Goal: Task Accomplishment & Management: Use online tool/utility

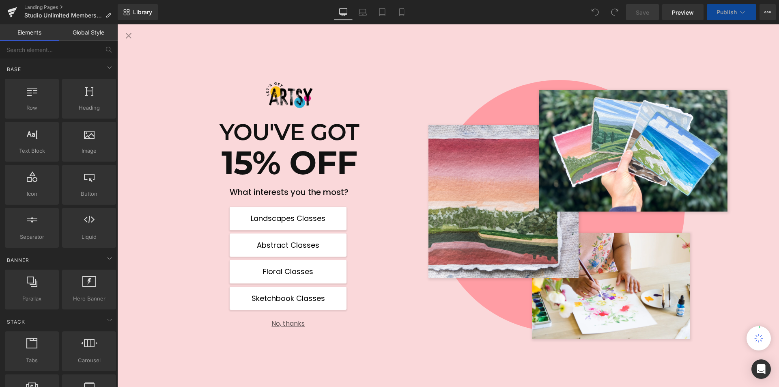
scroll to position [609, 0]
drag, startPoint x: 298, startPoint y: 321, endPoint x: 583, endPoint y: 326, distance: 285.0
click at [298, 321] on button "No, thanks" at bounding box center [288, 320] width 117 height 14
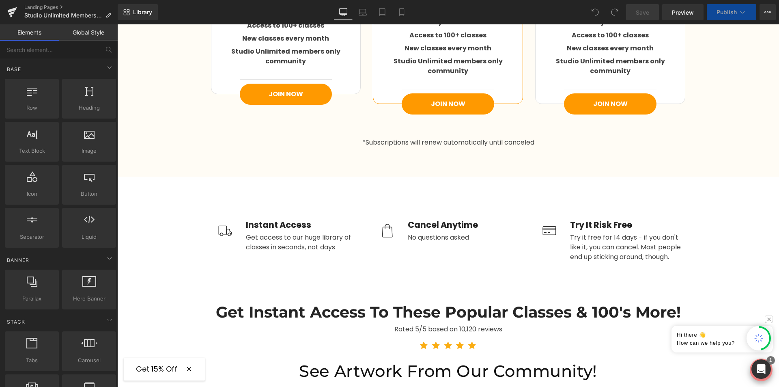
scroll to position [1258, 0]
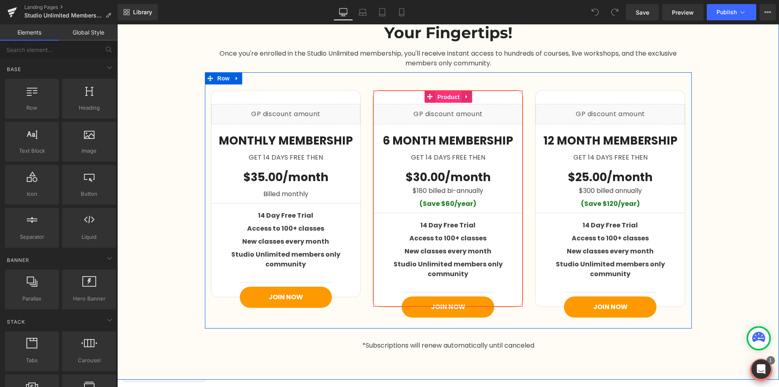
click at [438, 100] on span "Product" at bounding box center [449, 97] width 26 height 12
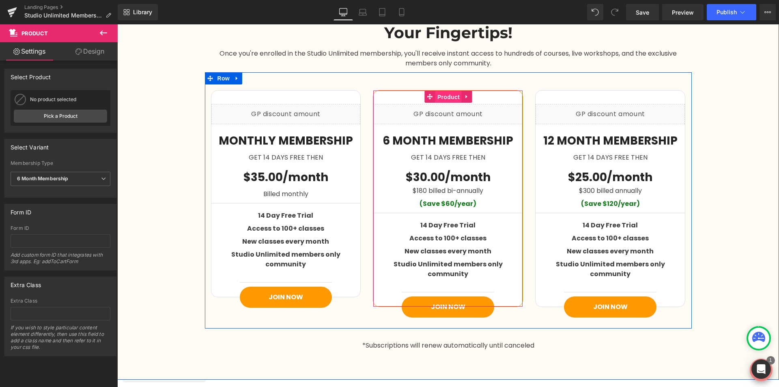
click at [447, 96] on span "Product" at bounding box center [449, 97] width 26 height 12
click at [283, 99] on span "Product" at bounding box center [286, 97] width 26 height 12
click at [612, 99] on span "Product" at bounding box center [611, 97] width 26 height 12
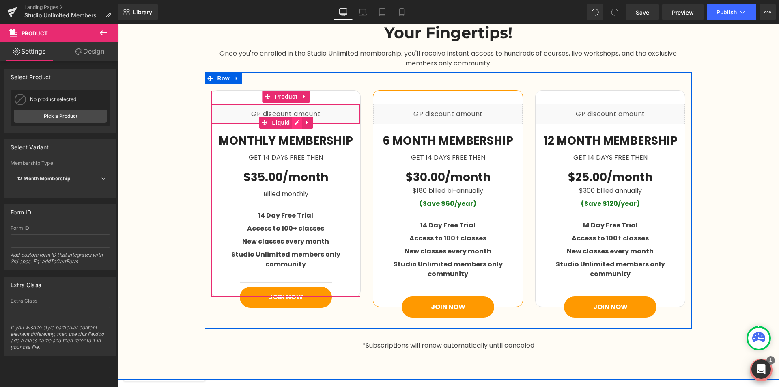
click at [295, 122] on div "Liquid" at bounding box center [285, 114] width 149 height 20
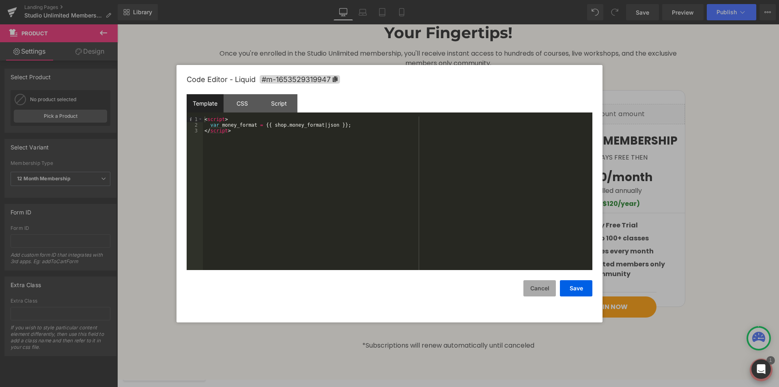
click at [537, 289] on button "Cancel" at bounding box center [540, 288] width 32 height 16
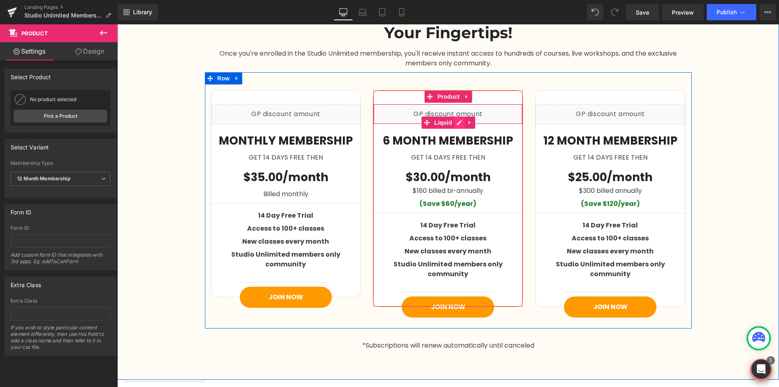
click at [458, 119] on div "Liquid" at bounding box center [447, 114] width 149 height 20
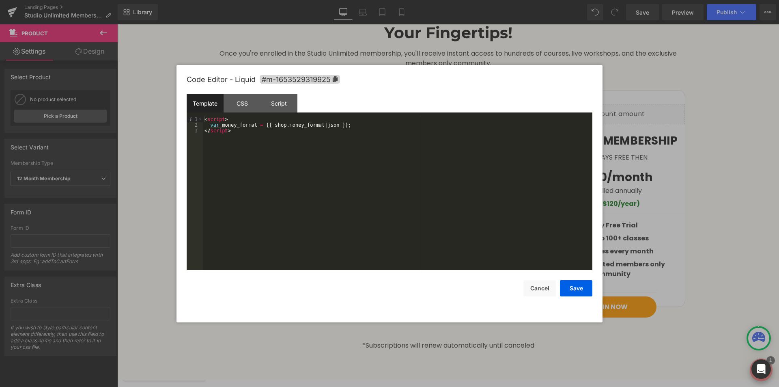
click at [618, 118] on div at bounding box center [389, 193] width 779 height 387
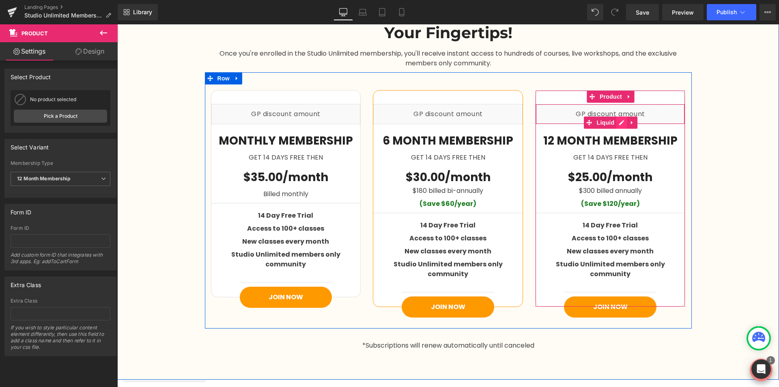
click at [615, 121] on div "Liquid" at bounding box center [610, 114] width 149 height 20
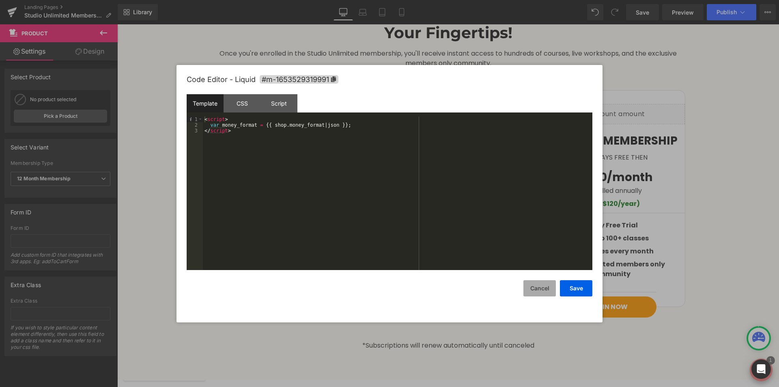
click at [541, 289] on button "Cancel" at bounding box center [540, 288] width 32 height 16
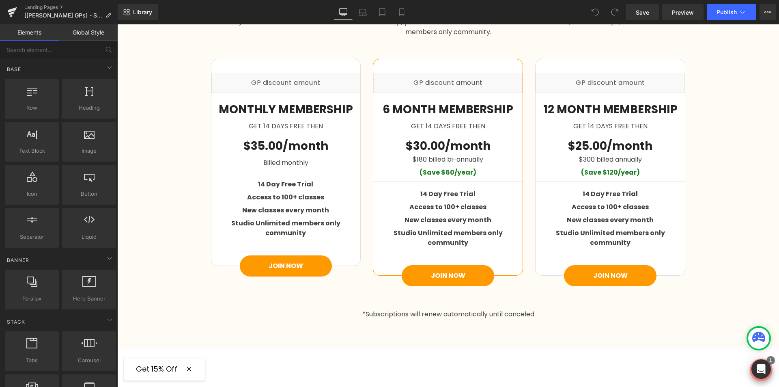
scroll to position [1218, 0]
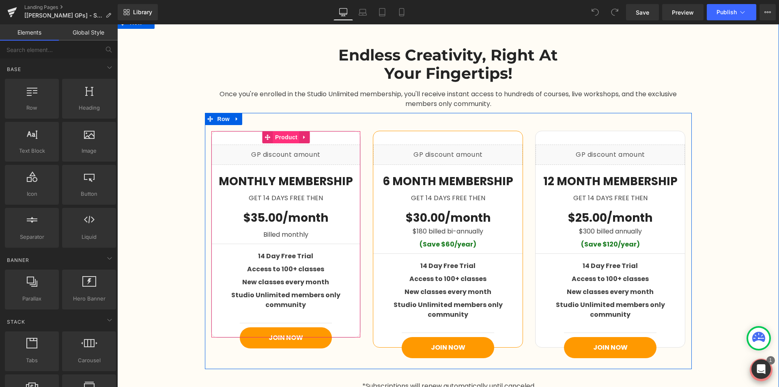
click at [280, 136] on span "Product" at bounding box center [286, 137] width 26 height 12
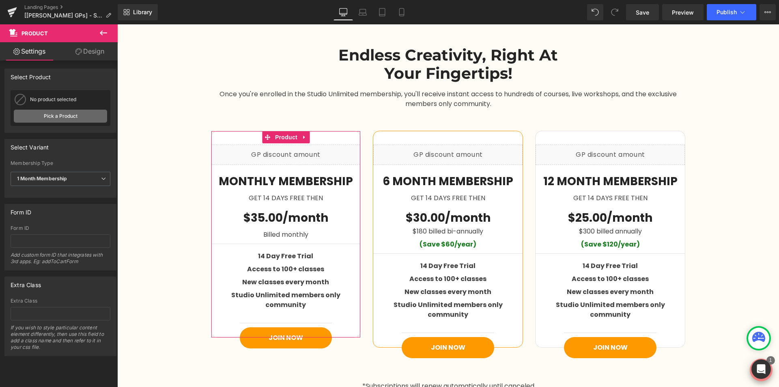
click at [68, 121] on link "Pick a Product" at bounding box center [60, 116] width 93 height 13
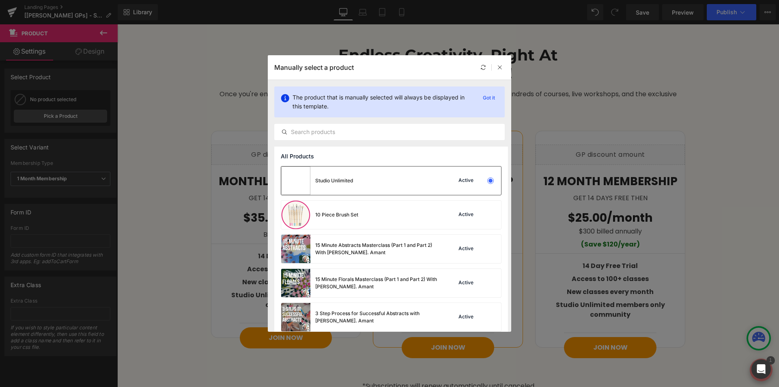
click at [360, 179] on div "Studio Unlimited Active" at bounding box center [391, 180] width 220 height 28
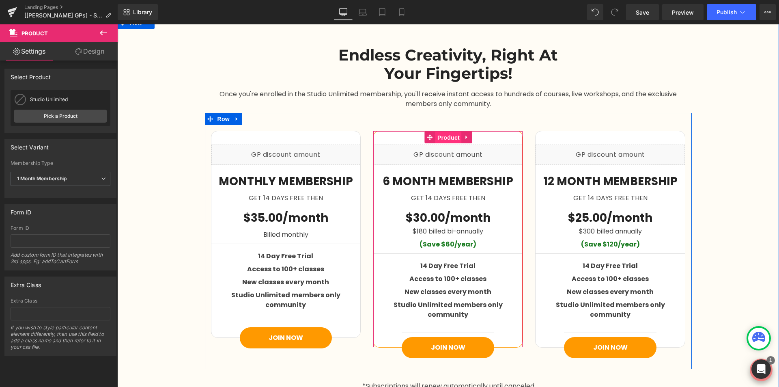
click at [443, 137] on span "Product" at bounding box center [449, 138] width 26 height 12
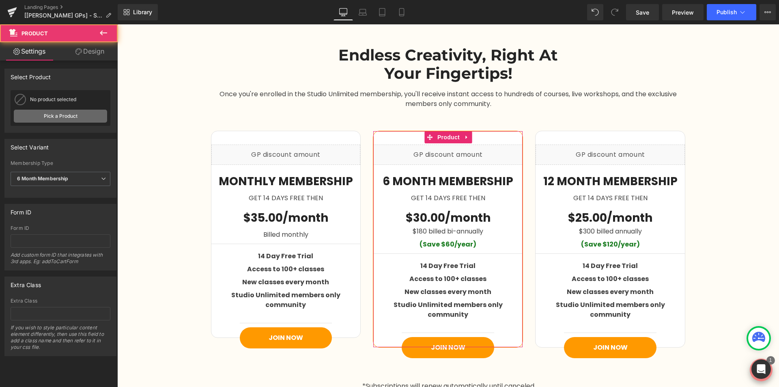
click at [53, 113] on link "Pick a Product" at bounding box center [60, 116] width 93 height 13
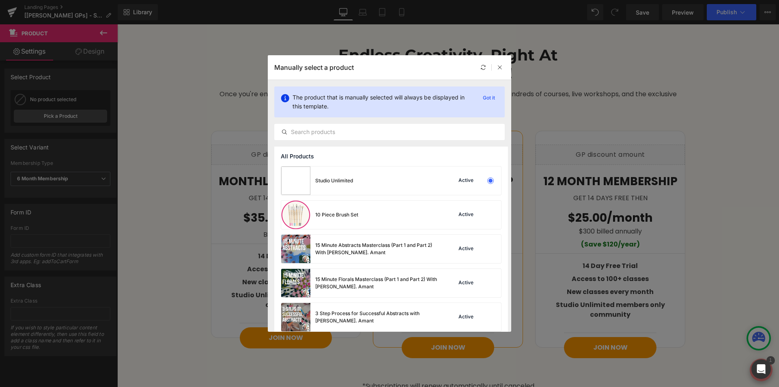
click at [398, 167] on div "Studio Unlimited Active" at bounding box center [391, 180] width 220 height 28
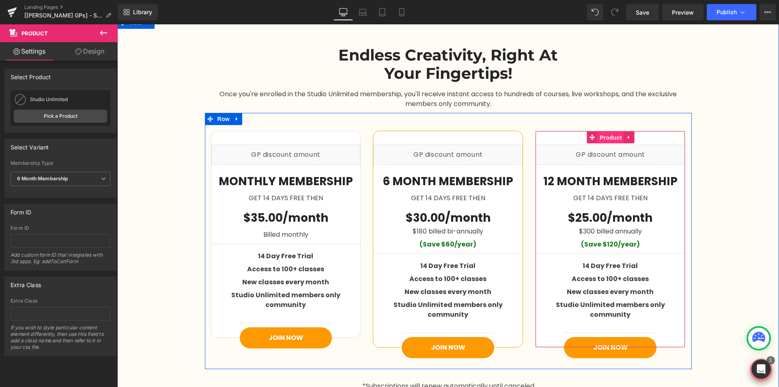
click at [610, 137] on span "Product" at bounding box center [611, 138] width 26 height 12
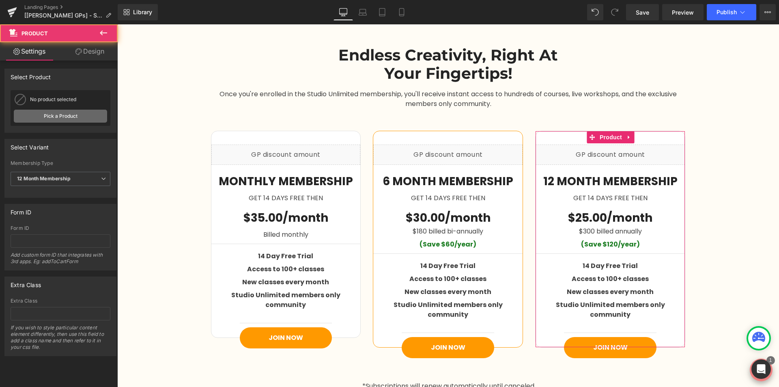
click at [58, 111] on link "Pick a Product" at bounding box center [60, 116] width 93 height 13
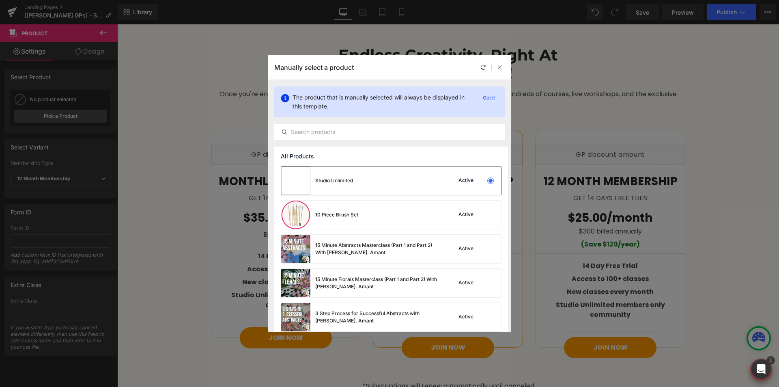
click at [365, 181] on div "Studio Unlimited Active" at bounding box center [391, 180] width 220 height 28
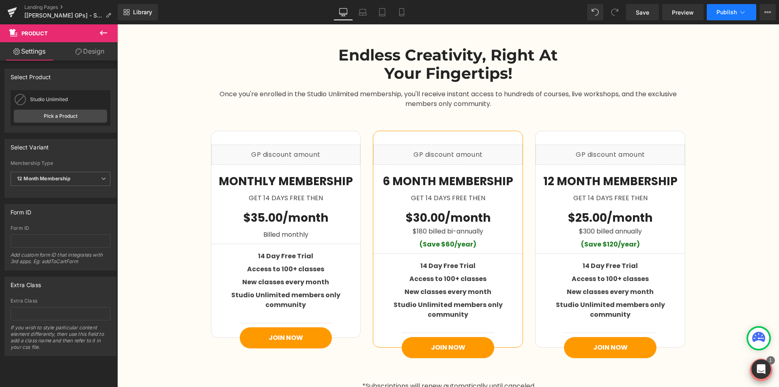
click at [721, 17] on button "Publish" at bounding box center [732, 12] width 50 height 16
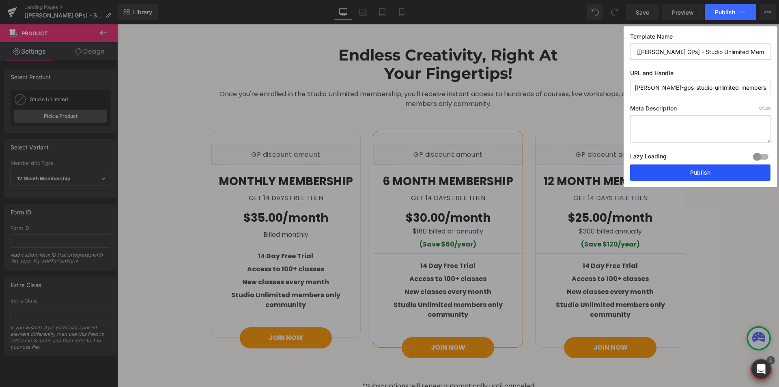
click at [664, 169] on button "Publish" at bounding box center [700, 172] width 140 height 16
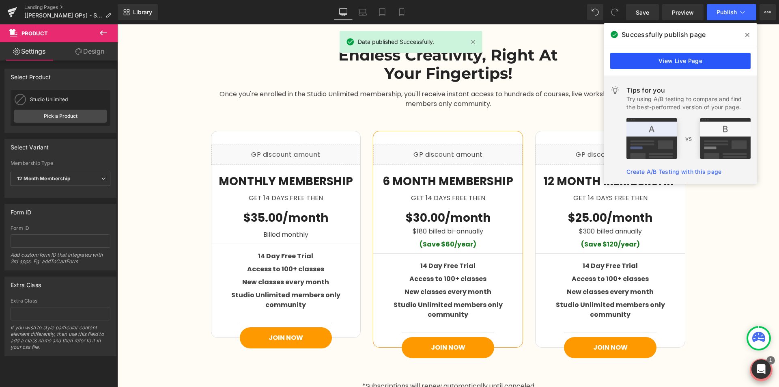
click at [645, 62] on link "View Live Page" at bounding box center [680, 61] width 140 height 16
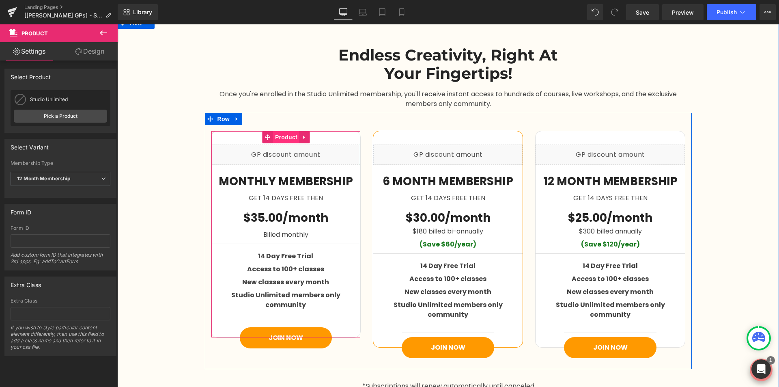
click at [282, 132] on span "Product" at bounding box center [286, 137] width 26 height 12
click at [281, 142] on span "Product" at bounding box center [286, 137] width 26 height 12
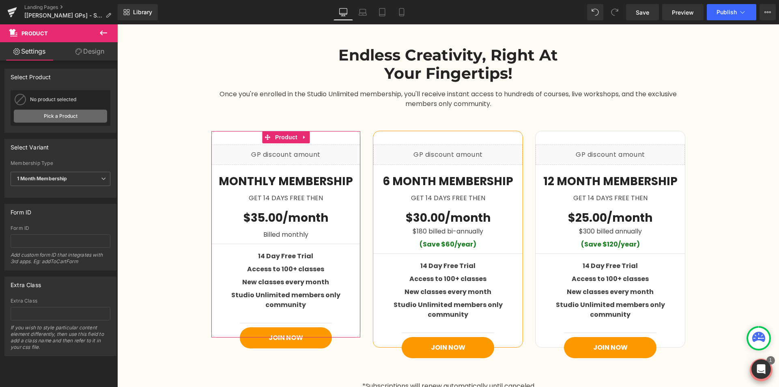
click at [64, 116] on link "Pick a Product" at bounding box center [60, 116] width 93 height 13
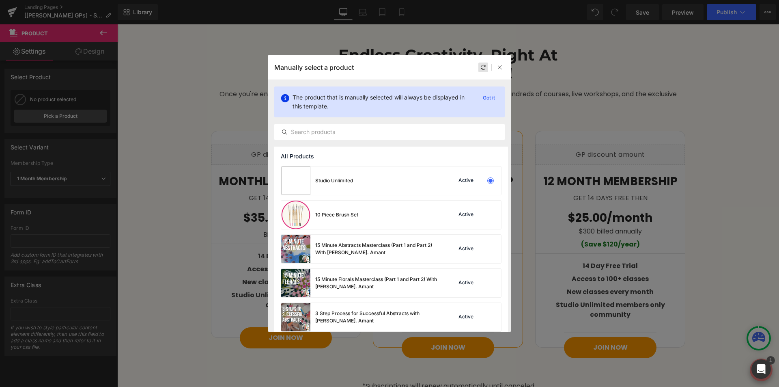
click at [481, 63] on div at bounding box center [484, 68] width 10 height 10
click at [417, 179] on div "Studio Unlimited Active" at bounding box center [391, 180] width 220 height 28
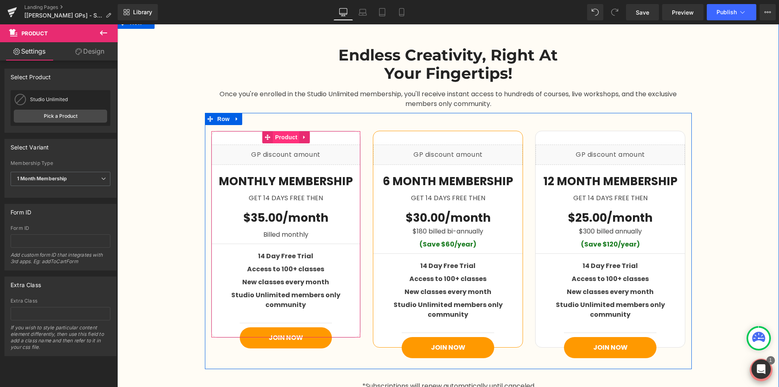
click at [283, 137] on span "Product" at bounding box center [286, 137] width 26 height 12
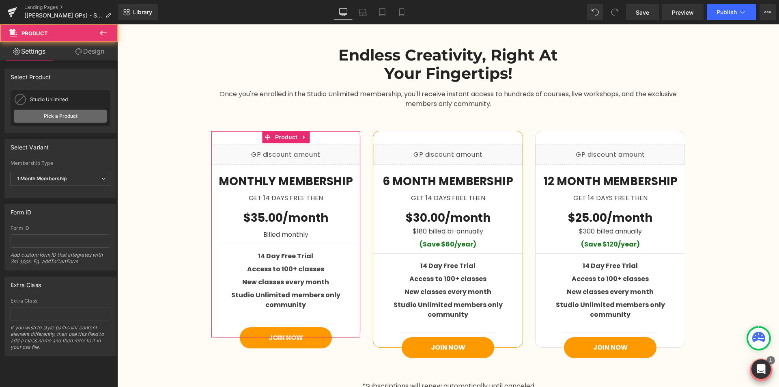
click at [62, 115] on link "Pick a Product" at bounding box center [60, 116] width 93 height 13
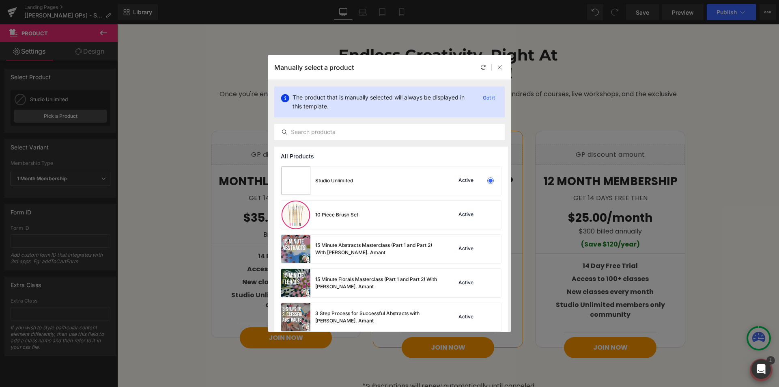
click at [340, 207] on div "10 Piece Brush Set" at bounding box center [319, 215] width 77 height 28
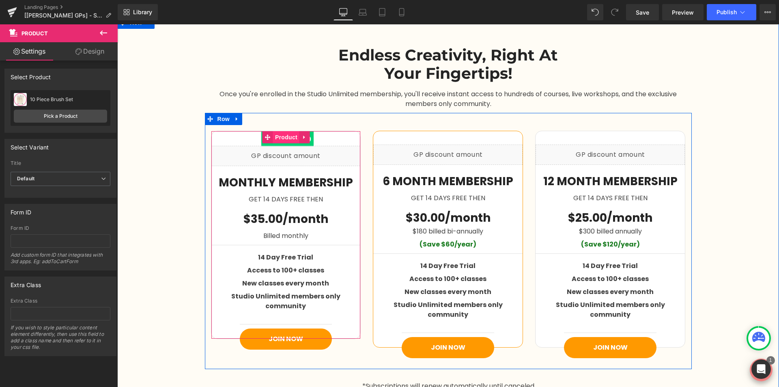
click at [291, 138] on span "Product" at bounding box center [286, 137] width 26 height 12
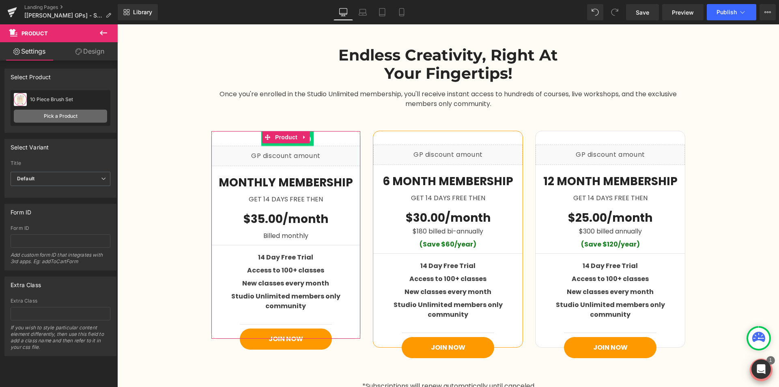
click at [66, 118] on link "Pick a Product" at bounding box center [60, 116] width 93 height 13
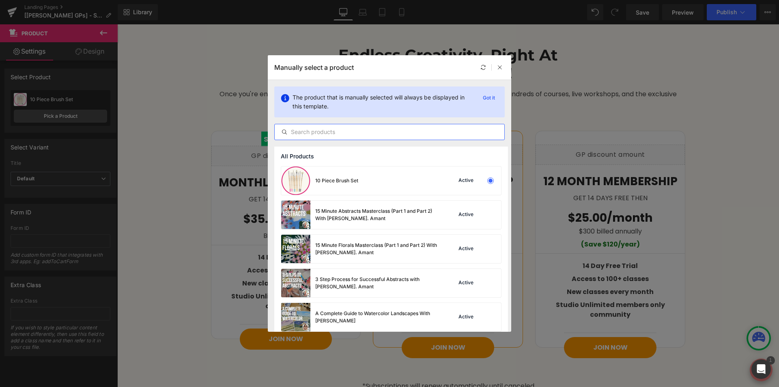
click at [362, 130] on input "text" at bounding box center [390, 132] width 230 height 10
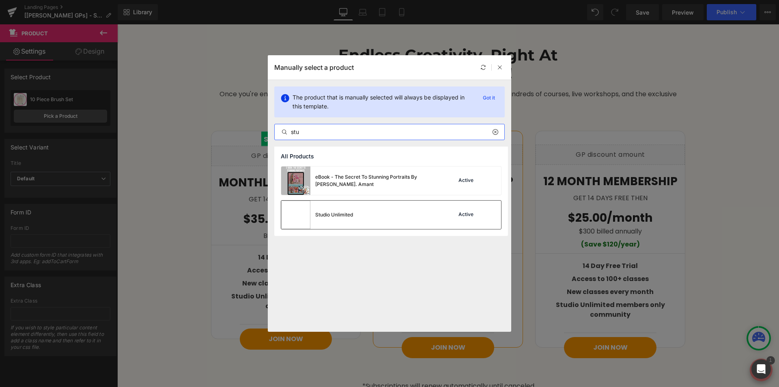
type input "stu"
click at [370, 211] on div "Studio Unlimited Active" at bounding box center [391, 215] width 220 height 28
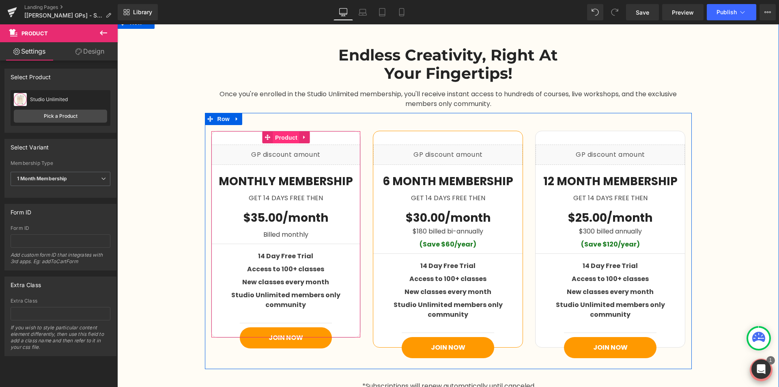
click at [280, 138] on span "Product" at bounding box center [286, 138] width 26 height 12
click at [449, 138] on span "Product" at bounding box center [449, 137] width 26 height 12
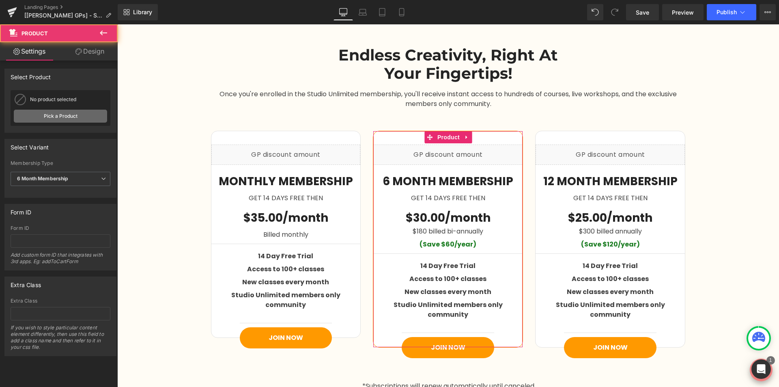
click at [89, 120] on link "Pick a Product" at bounding box center [60, 116] width 93 height 13
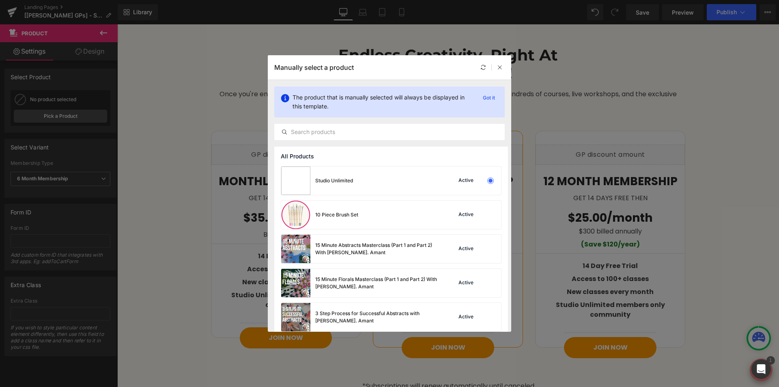
drag, startPoint x: 309, startPoint y: 243, endPoint x: 202, endPoint y: 217, distance: 110.7
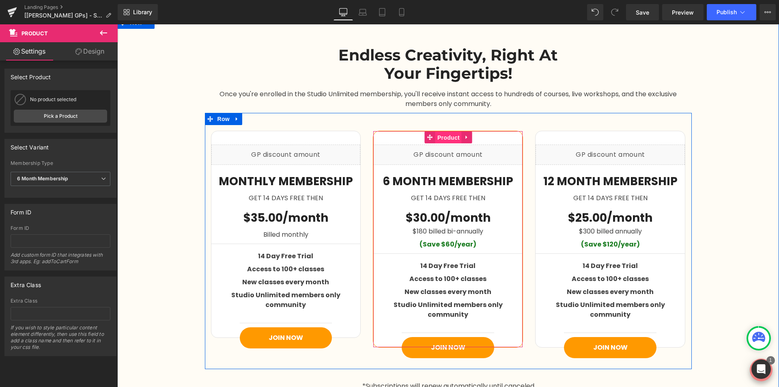
click at [436, 134] on span "Product" at bounding box center [449, 138] width 26 height 12
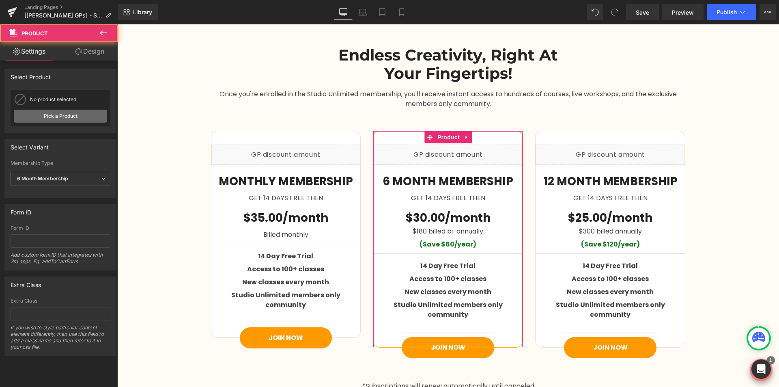
click at [103, 118] on link "Pick a Product" at bounding box center [60, 116] width 93 height 13
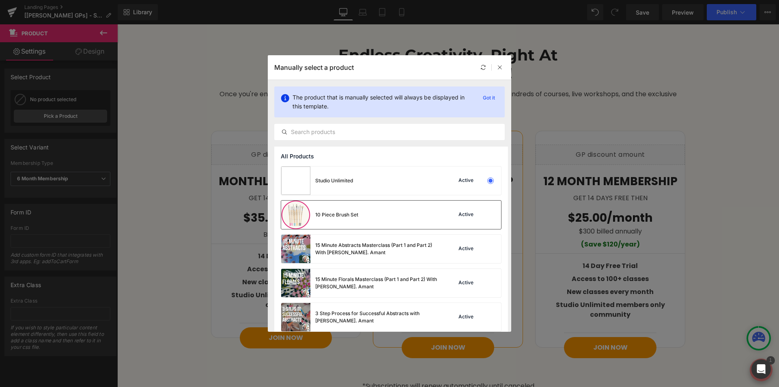
click at [353, 222] on div "10 Piece Brush Set" at bounding box center [319, 215] width 77 height 28
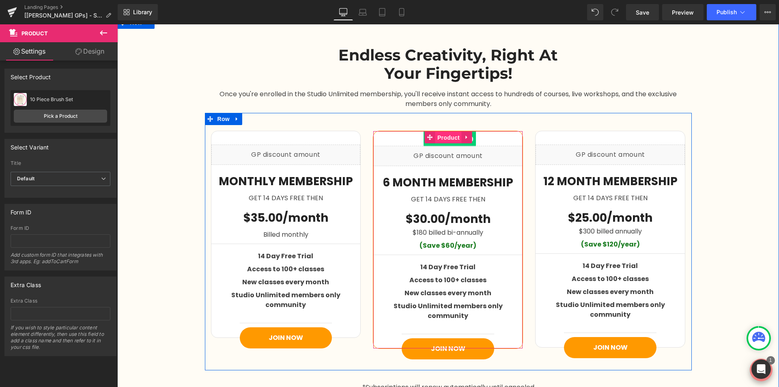
click at [438, 138] on span "Product" at bounding box center [449, 138] width 26 height 12
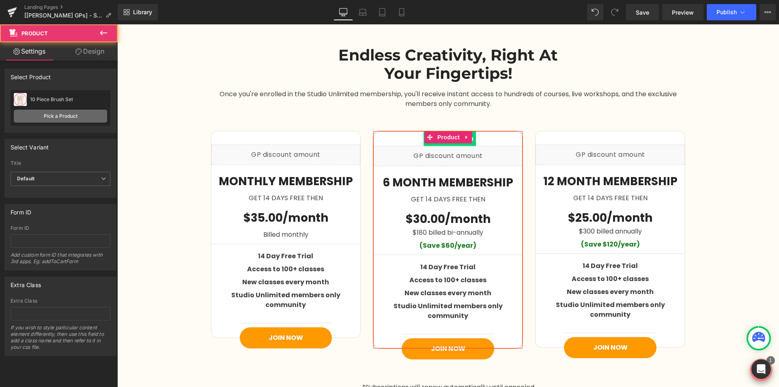
click at [44, 115] on link "Pick a Product" at bounding box center [60, 116] width 93 height 13
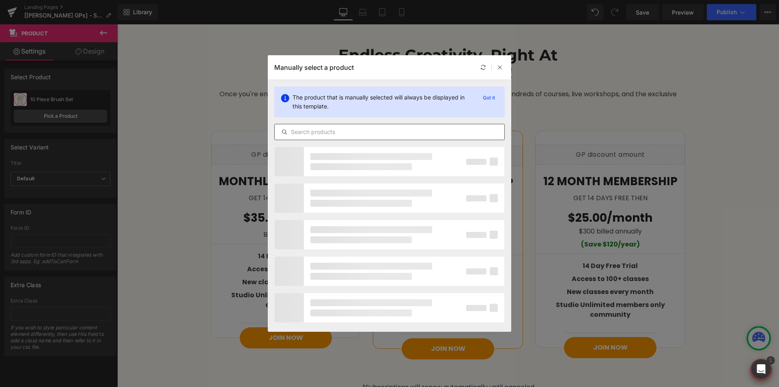
click at [333, 139] on div at bounding box center [389, 132] width 231 height 16
click at [334, 135] on input "text" at bounding box center [390, 132] width 230 height 10
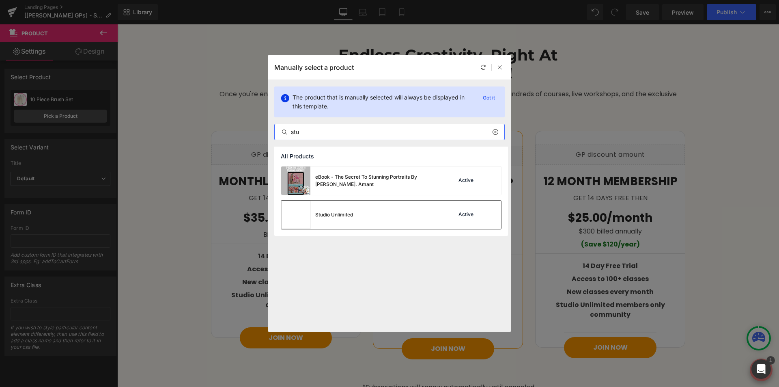
type input "stu"
click at [408, 213] on div "Studio Unlimited Active" at bounding box center [391, 215] width 220 height 28
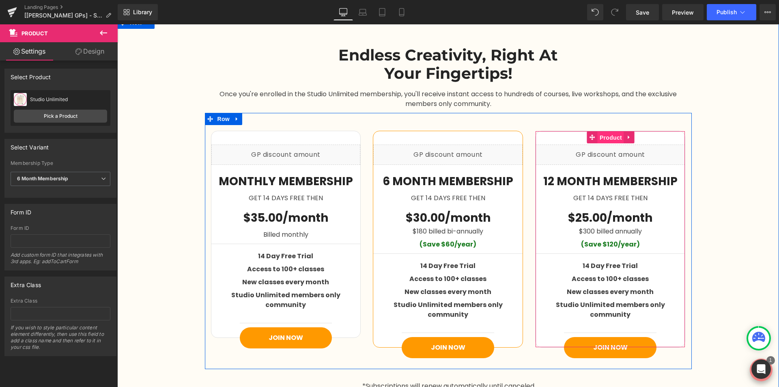
click at [609, 134] on span "Product" at bounding box center [611, 138] width 26 height 12
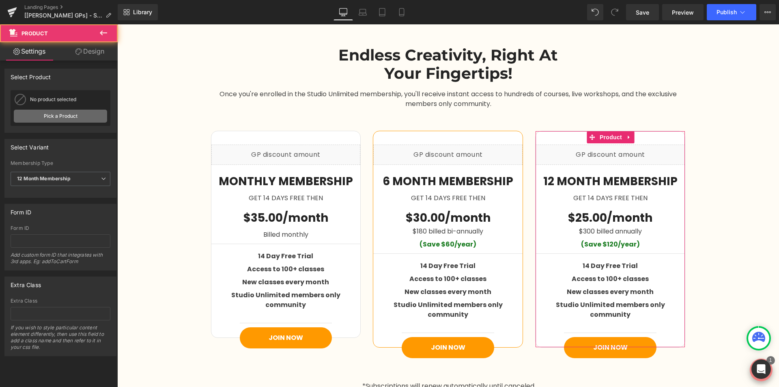
click at [40, 120] on link "Pick a Product" at bounding box center [60, 116] width 93 height 13
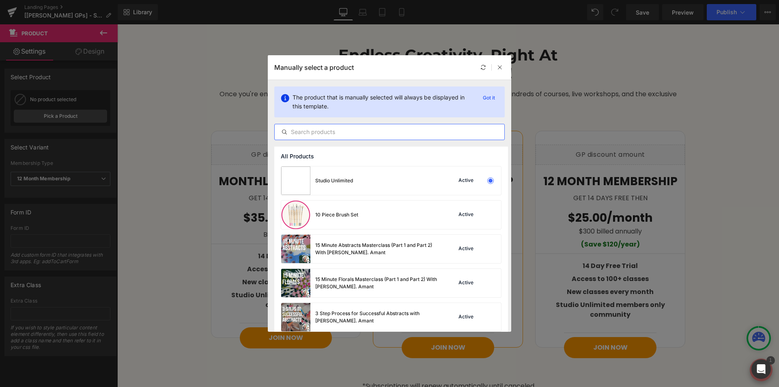
click at [355, 132] on input "text" at bounding box center [390, 132] width 230 height 10
click at [355, 203] on div "10 Piece Brush Set" at bounding box center [319, 215] width 77 height 28
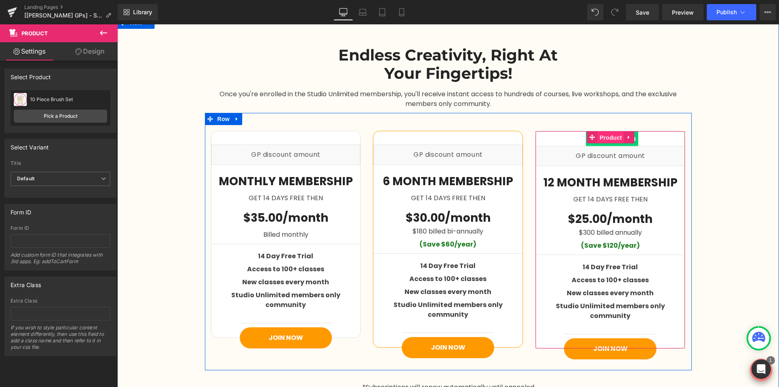
click at [603, 139] on span "Product" at bounding box center [611, 138] width 26 height 12
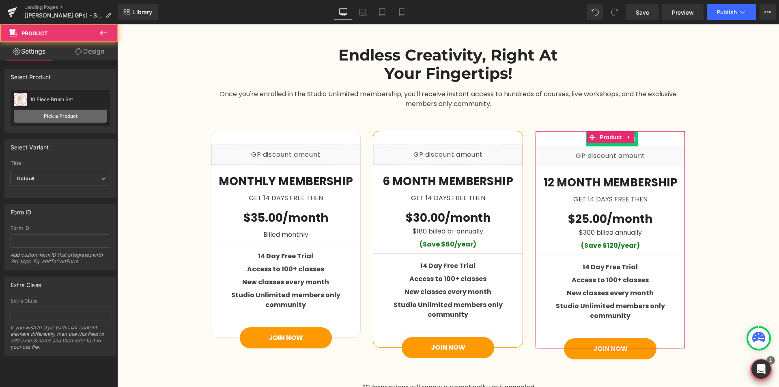
click at [58, 120] on link "Pick a Product" at bounding box center [60, 116] width 93 height 13
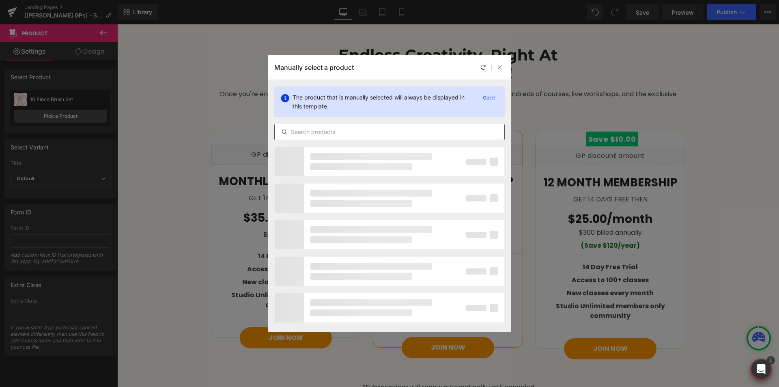
click at [343, 133] on input "text" at bounding box center [390, 132] width 230 height 10
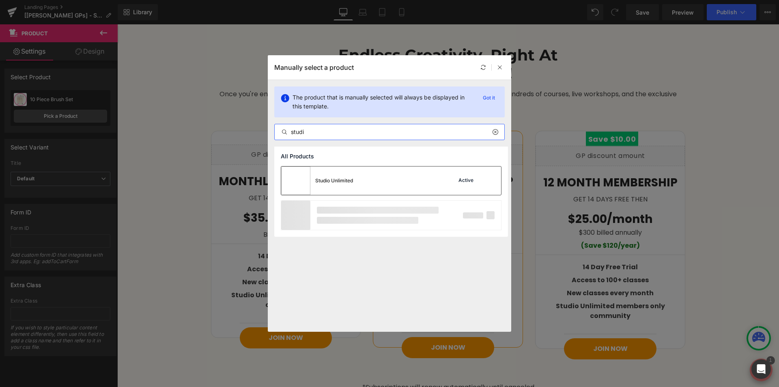
type input "studi"
click at [370, 179] on div "Studio Unlimited Active" at bounding box center [391, 180] width 220 height 28
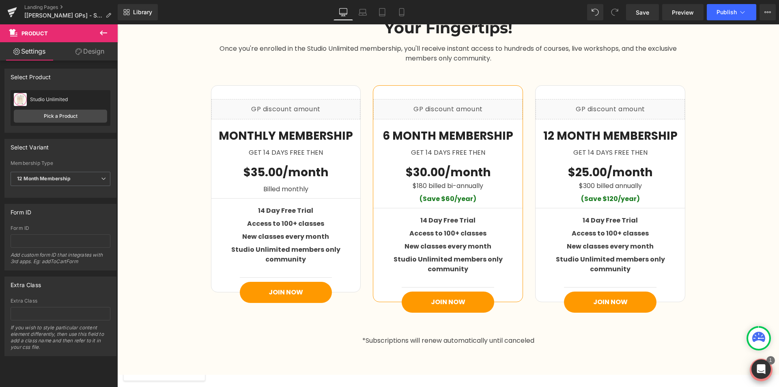
scroll to position [1339, 0]
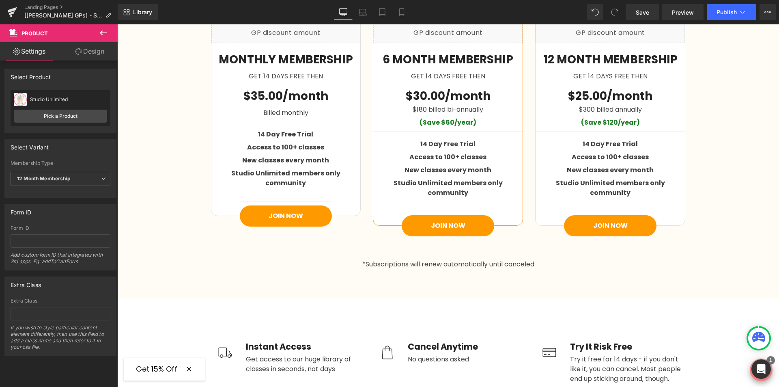
click at [106, 35] on icon at bounding box center [104, 33] width 10 height 10
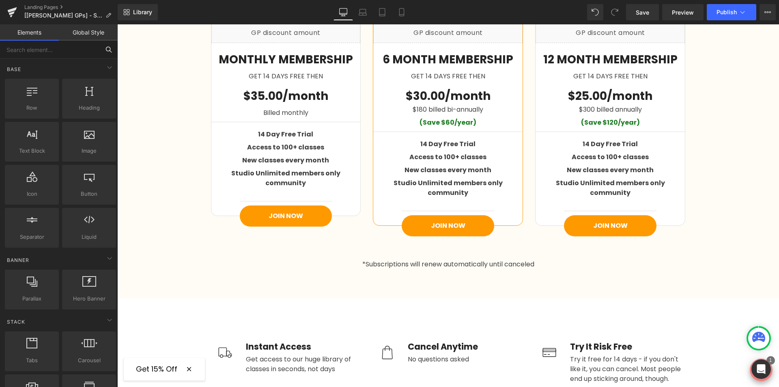
click at [71, 54] on input "text" at bounding box center [50, 50] width 100 height 18
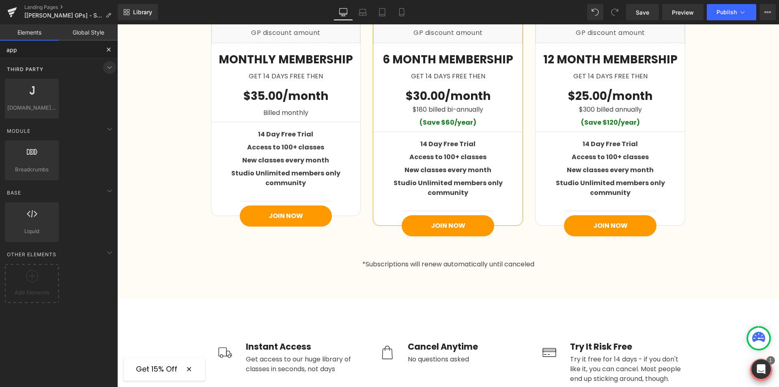
type input "app"
click at [105, 70] on icon at bounding box center [110, 68] width 10 height 10
click at [105, 69] on icon at bounding box center [110, 68] width 10 height 10
click at [135, 11] on span "Library" at bounding box center [142, 12] width 19 height 7
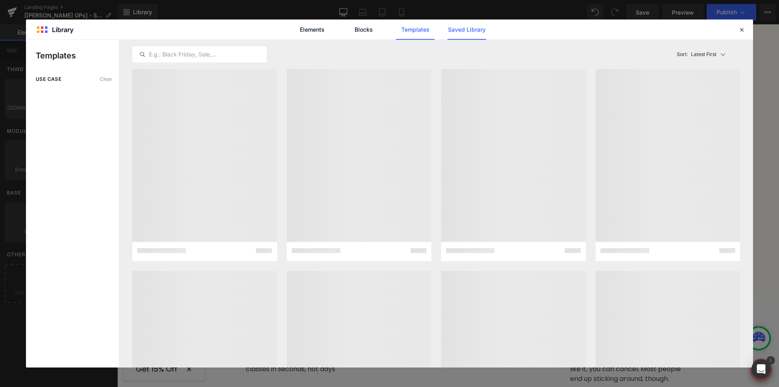
click at [465, 30] on link "Saved Library" at bounding box center [467, 29] width 39 height 20
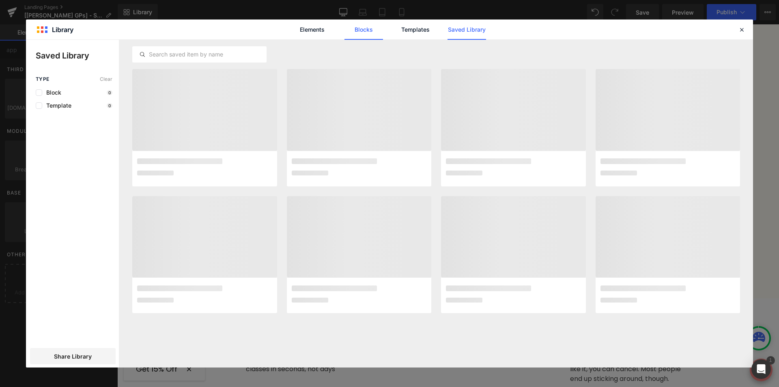
click at [364, 26] on link "Blocks" at bounding box center [364, 29] width 39 height 20
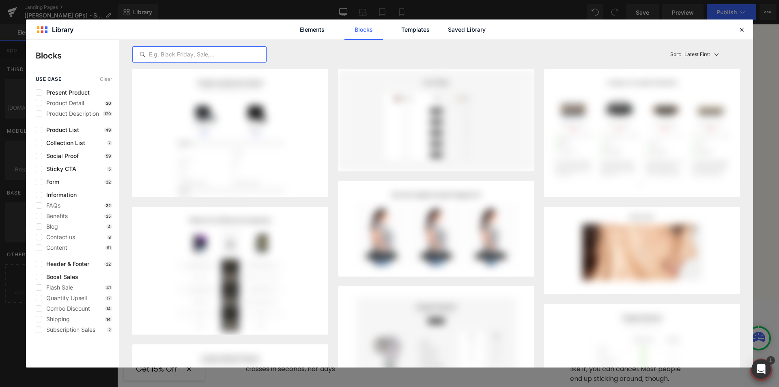
click at [166, 58] on input "text" at bounding box center [200, 55] width 134 height 10
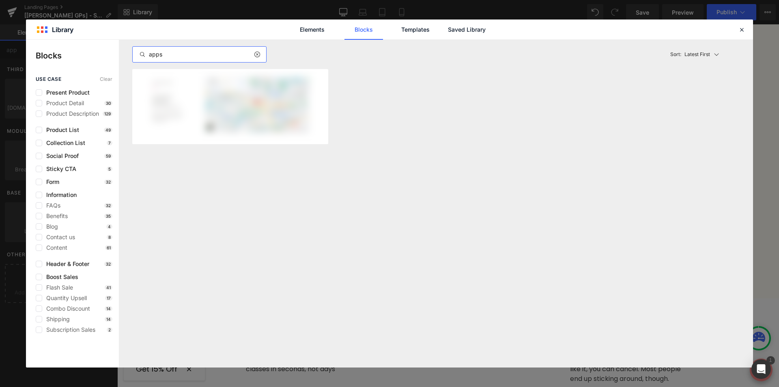
type input "appst"
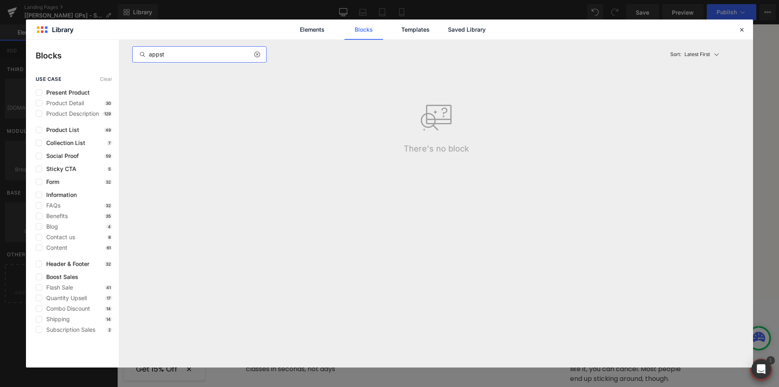
click at [203, 58] on input "appst" at bounding box center [200, 55] width 134 height 10
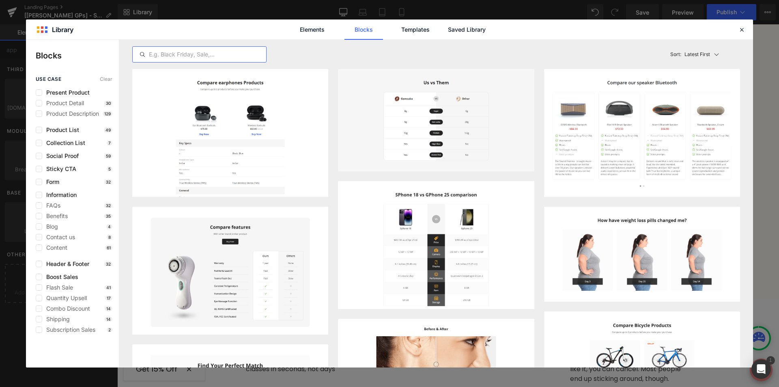
click at [302, 25] on link "Elements" at bounding box center [312, 29] width 39 height 20
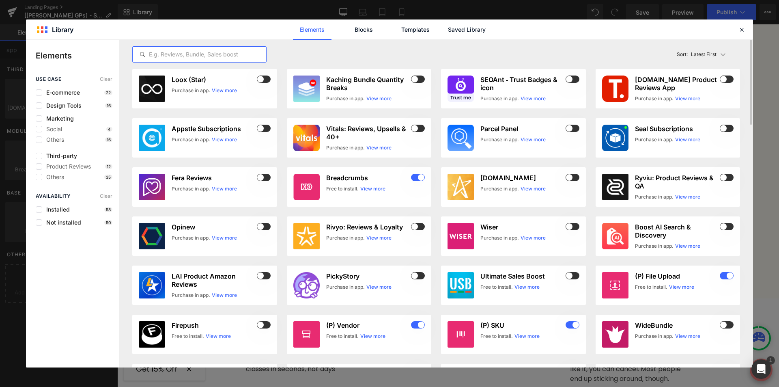
click at [166, 52] on input "text" at bounding box center [200, 55] width 134 height 10
click at [262, 129] on span at bounding box center [264, 128] width 14 height 7
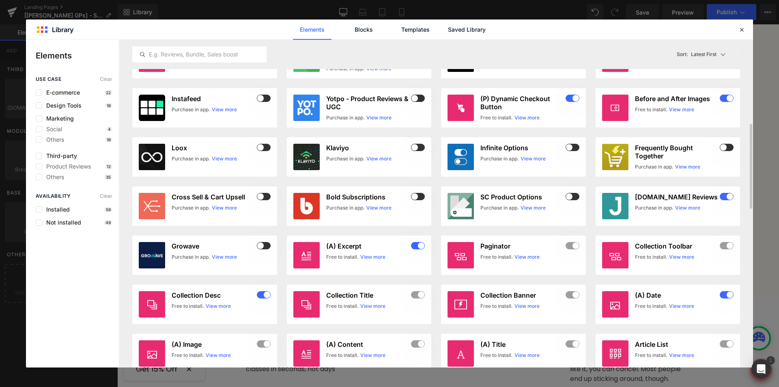
scroll to position [528, 0]
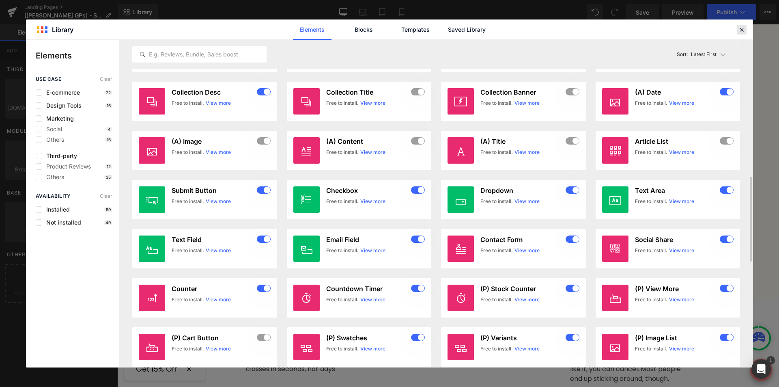
click at [744, 28] on icon at bounding box center [741, 29] width 7 height 7
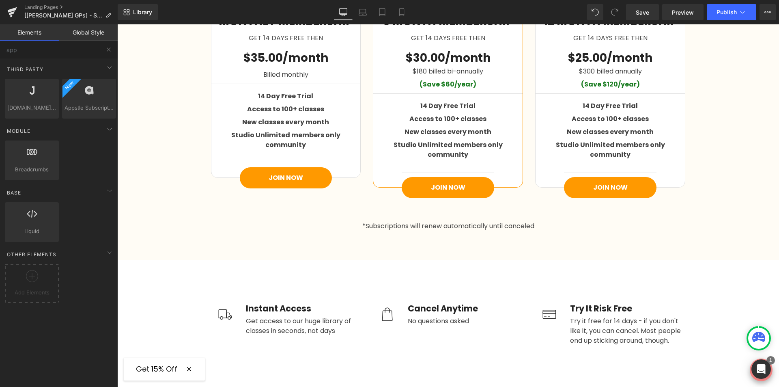
scroll to position [1299, 0]
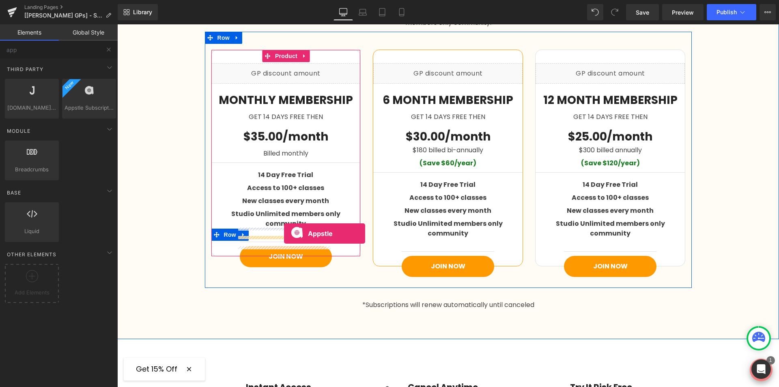
drag, startPoint x: 190, startPoint y: 122, endPoint x: 284, endPoint y: 233, distance: 146.0
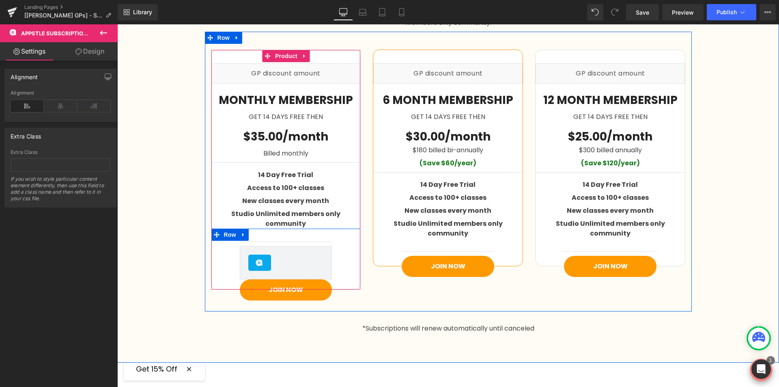
scroll to position [1238, 0]
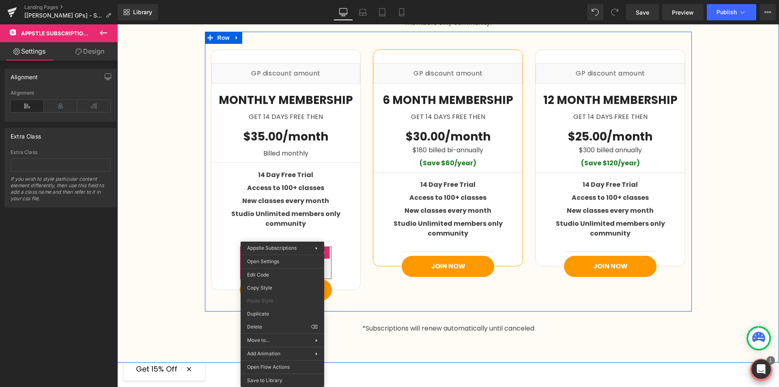
click at [479, 294] on div "$35.00 Save $-34.00 (P) Price Liquid MONTHLY MEMBERSHIP Text Block GET 14 DAYS …" at bounding box center [448, 172] width 487 height 280
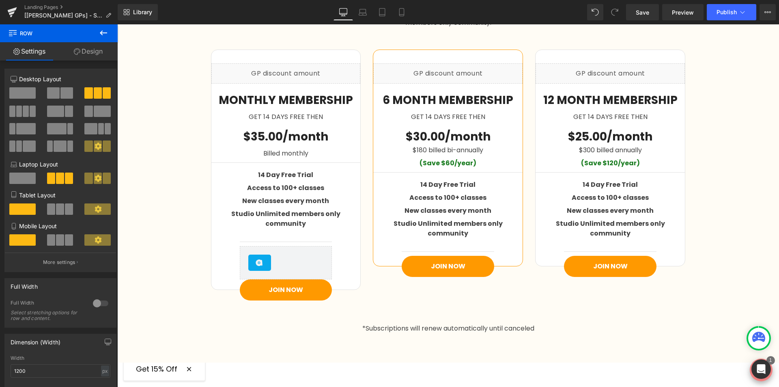
click at [96, 28] on button at bounding box center [103, 33] width 28 height 18
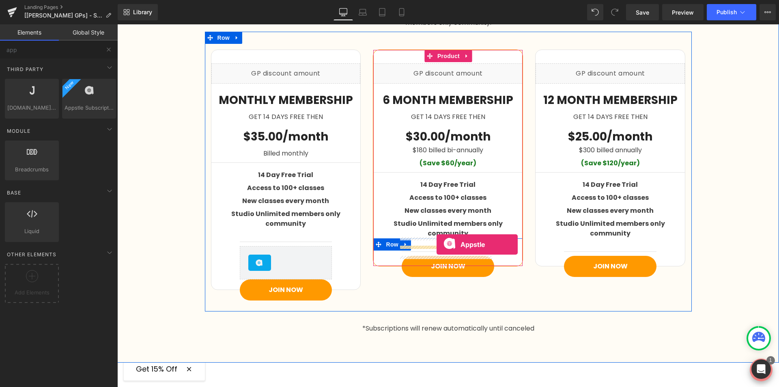
drag, startPoint x: 199, startPoint y: 129, endPoint x: 437, endPoint y: 244, distance: 264.5
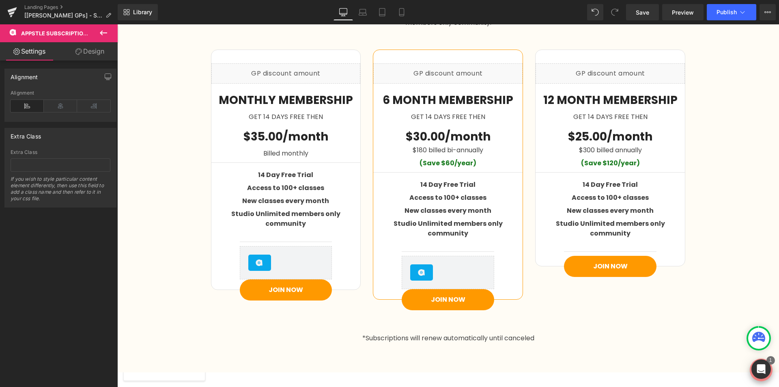
click at [106, 36] on icon at bounding box center [104, 33] width 10 height 10
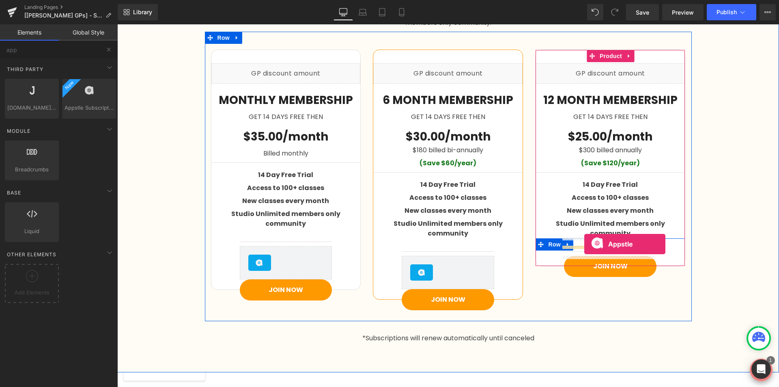
drag, startPoint x: 205, startPoint y: 131, endPoint x: 584, endPoint y: 244, distance: 395.7
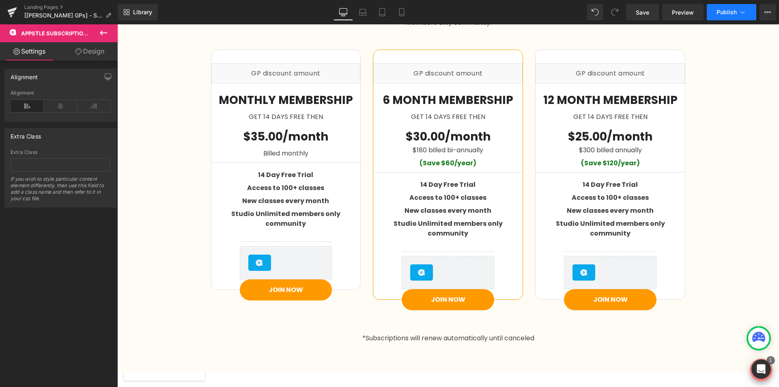
click at [731, 8] on button "Publish" at bounding box center [732, 12] width 50 height 16
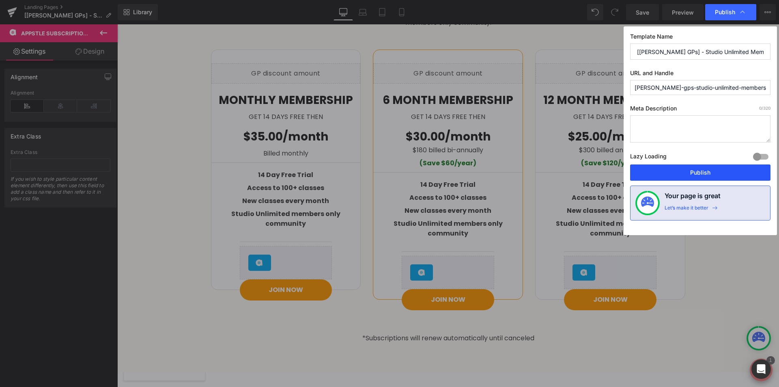
click at [680, 169] on button "Publish" at bounding box center [700, 172] width 140 height 16
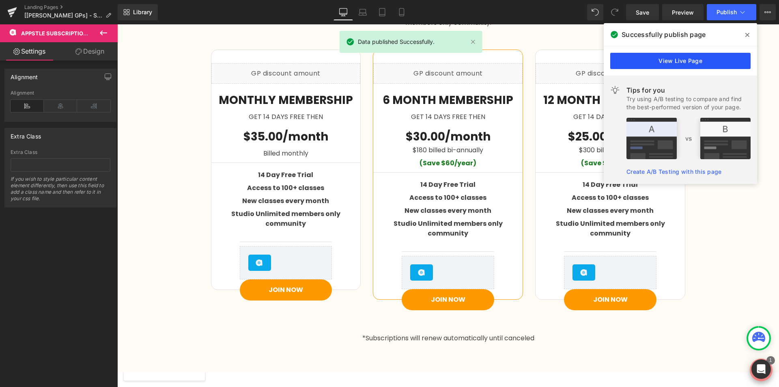
click at [652, 65] on link "View Live Page" at bounding box center [680, 61] width 140 height 16
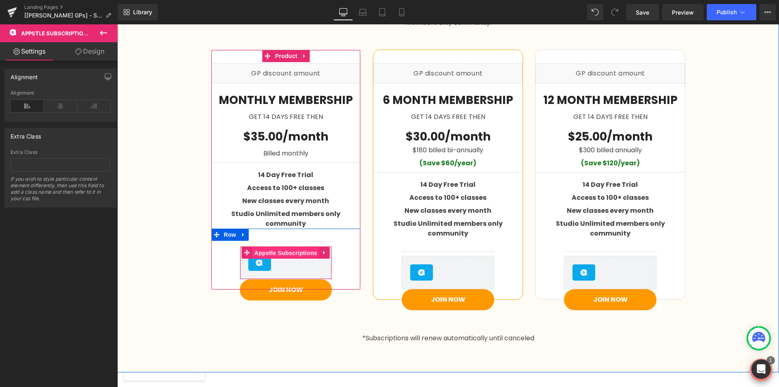
click at [313, 247] on span "Appstle Subscriptions" at bounding box center [285, 253] width 67 height 12
click at [323, 251] on icon at bounding box center [324, 253] width 2 height 4
click at [327, 250] on icon at bounding box center [330, 253] width 6 height 6
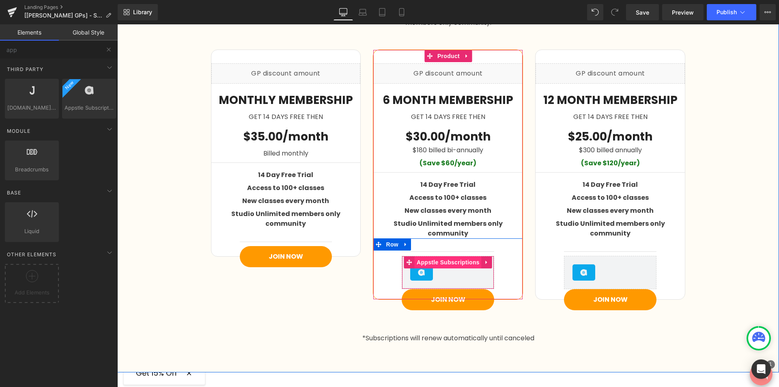
click at [449, 257] on span "Appstle Subscriptions" at bounding box center [448, 262] width 67 height 12
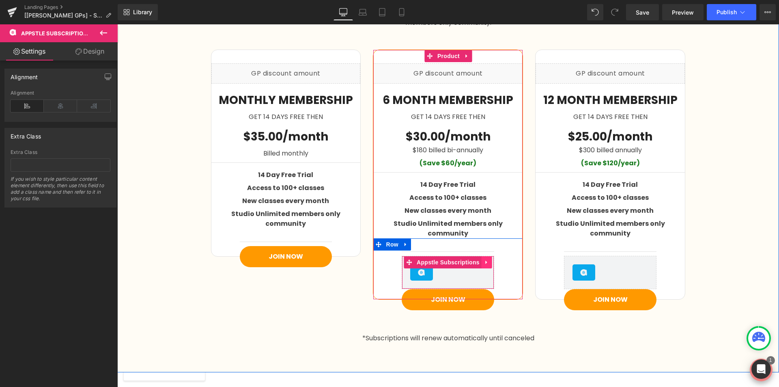
click at [486, 261] on icon at bounding box center [487, 263] width 2 height 4
click at [484, 256] on link at bounding box center [482, 262] width 11 height 12
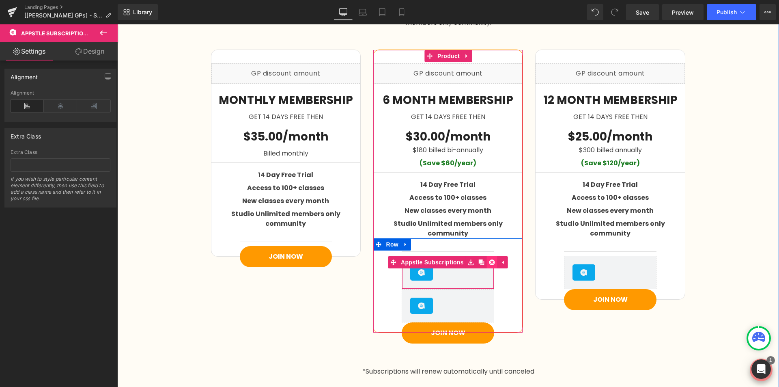
click at [490, 259] on icon at bounding box center [493, 262] width 6 height 6
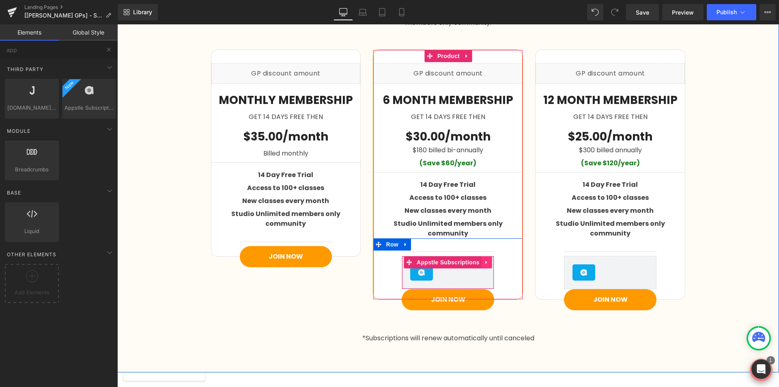
click at [484, 259] on icon at bounding box center [487, 262] width 6 height 6
drag, startPoint x: 488, startPoint y: 254, endPoint x: 571, endPoint y: 265, distance: 84.3
click at [490, 259] on icon at bounding box center [493, 262] width 6 height 6
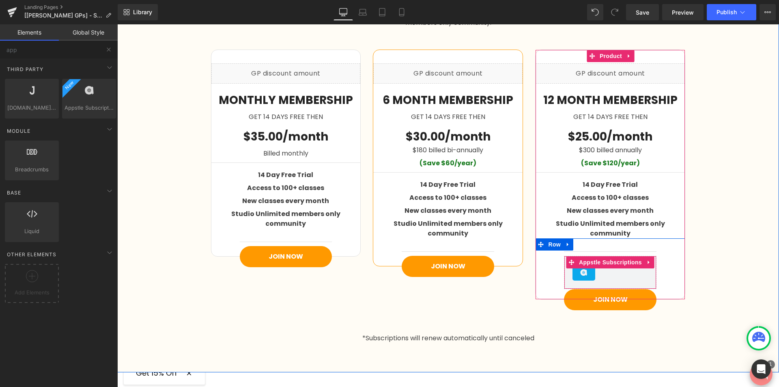
click at [625, 264] on div "Appstle Subscriptions" at bounding box center [610, 272] width 75 height 16
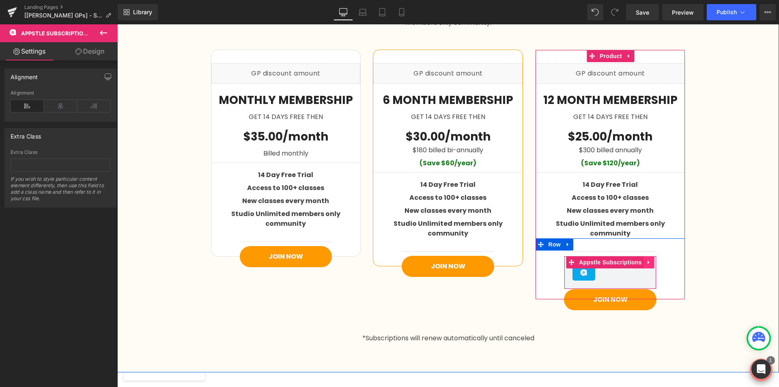
click at [647, 259] on icon at bounding box center [650, 262] width 6 height 6
click at [649, 256] on link at bounding box center [654, 262] width 11 height 12
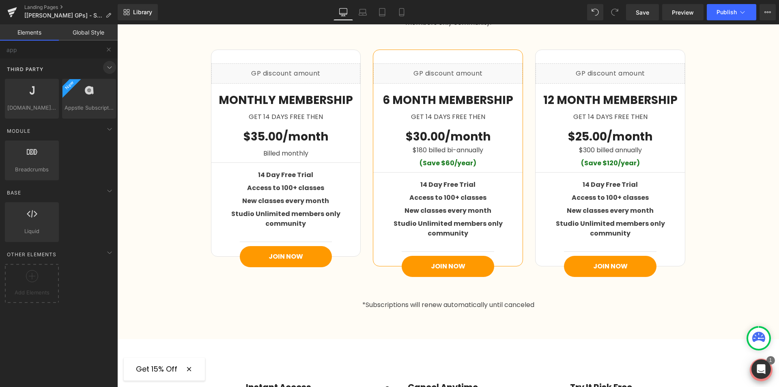
click at [108, 73] on span at bounding box center [109, 67] width 13 height 13
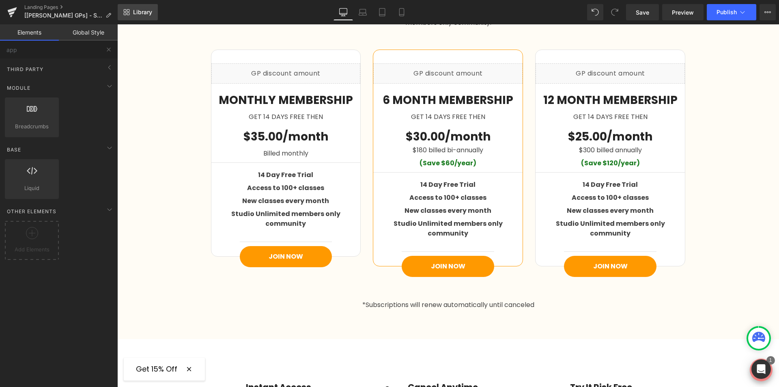
click at [134, 8] on link "Library" at bounding box center [138, 12] width 40 height 16
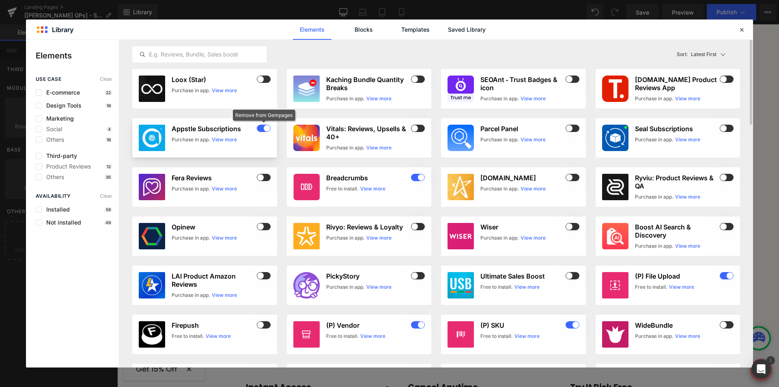
click at [270, 129] on span at bounding box center [264, 128] width 14 height 7
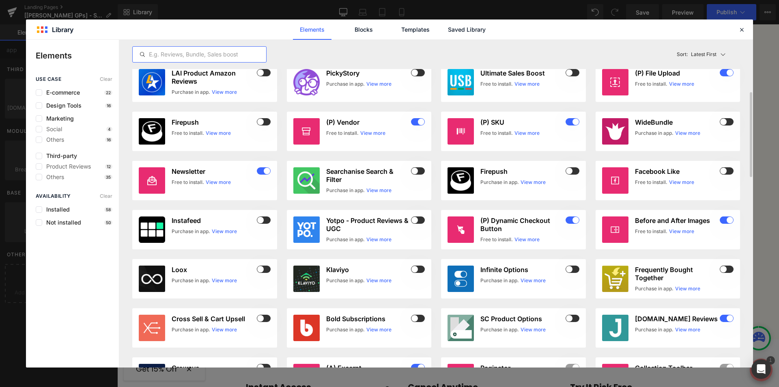
click at [200, 57] on input "text" at bounding box center [200, 55] width 134 height 10
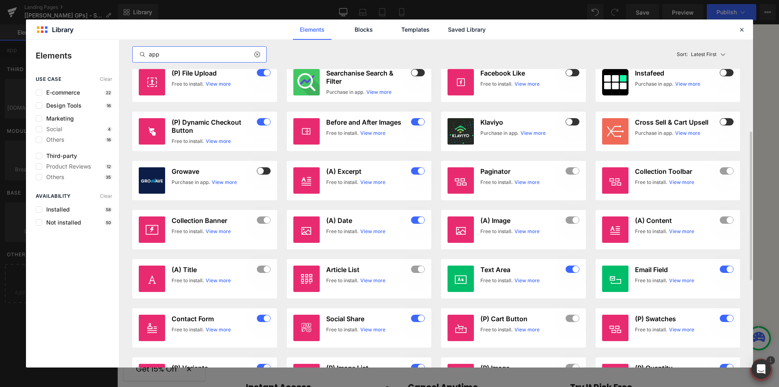
scroll to position [0, 0]
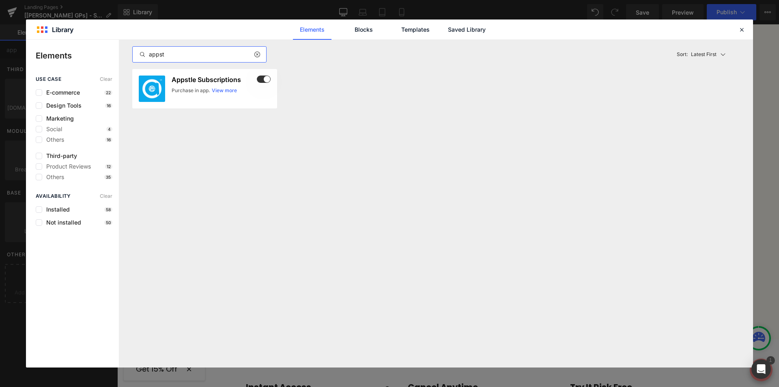
click at [196, 56] on input "appst" at bounding box center [200, 55] width 134 height 10
type input "appst"
